Goal: Task Accomplishment & Management: Manage account settings

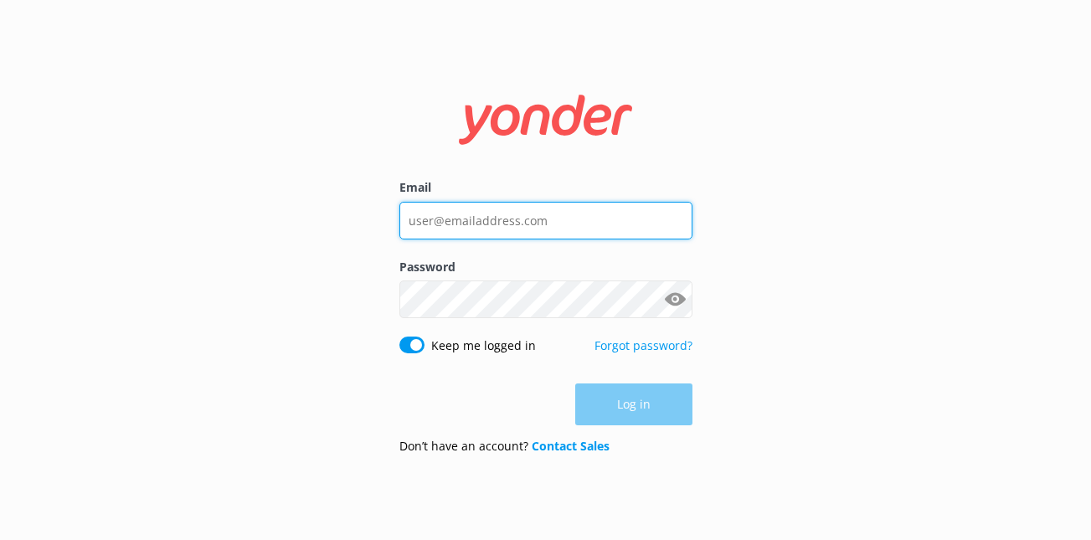
type input "[PERSON_NAME][EMAIL_ADDRESS][DOMAIN_NAME]"
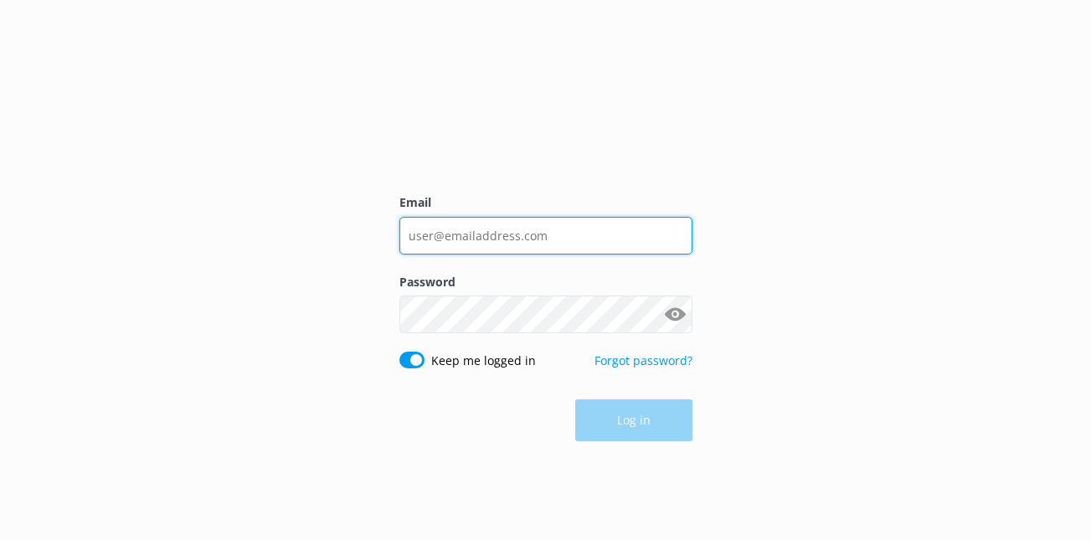
type input "[PERSON_NAME][EMAIL_ADDRESS][DOMAIN_NAME]"
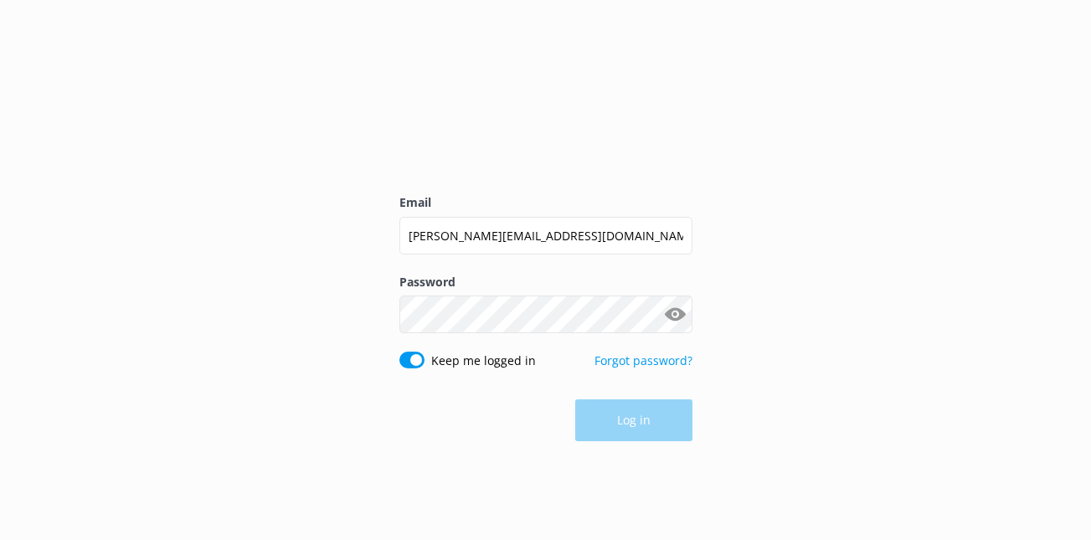
click at [608, 409] on div "Log in" at bounding box center [545, 420] width 293 height 42
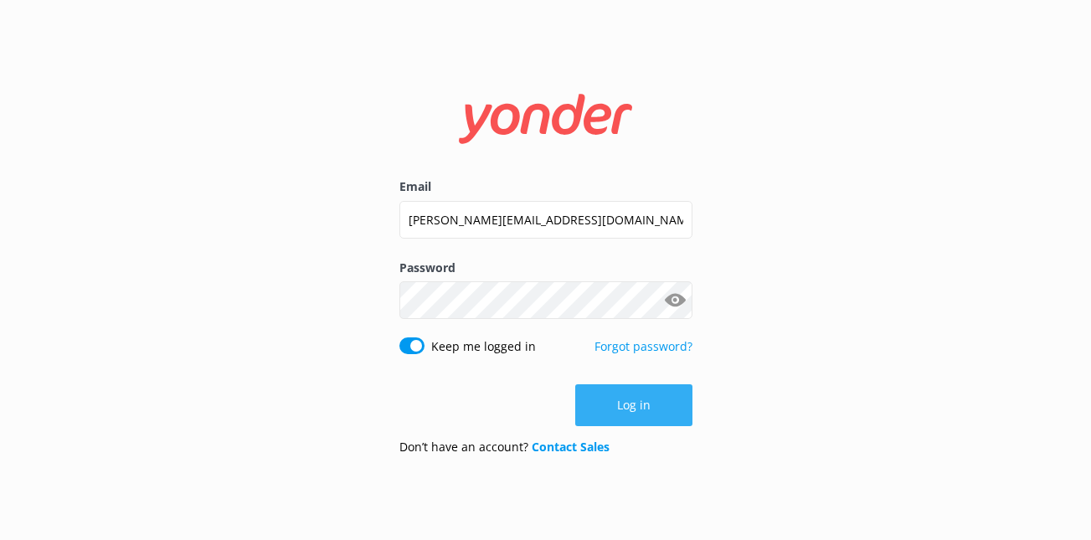
click at [620, 420] on button "Log in" at bounding box center [633, 405] width 117 height 42
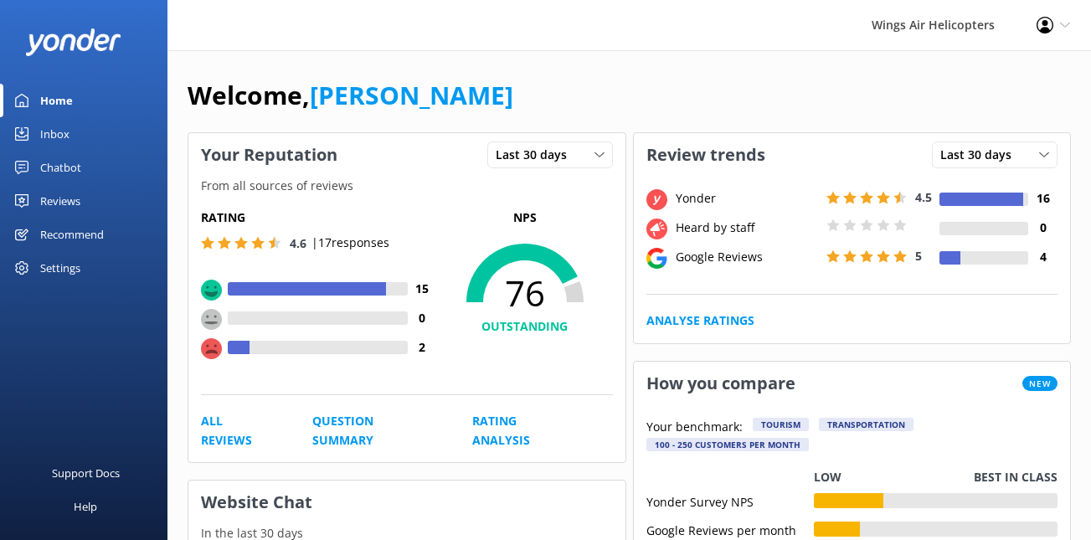
click at [95, 196] on link "Reviews" at bounding box center [83, 200] width 167 height 33
